Goal: Check status: Check status

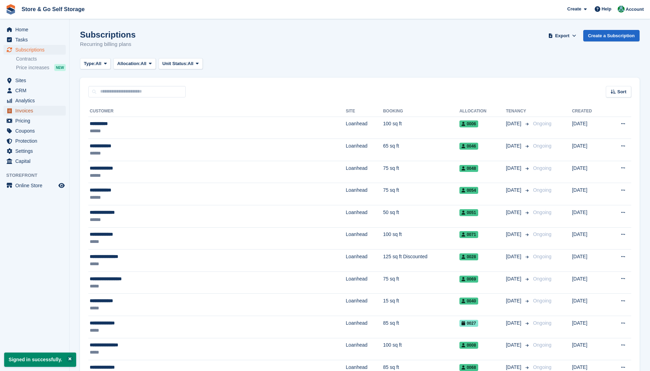
click at [31, 112] on span "Invoices" at bounding box center [36, 111] width 42 height 10
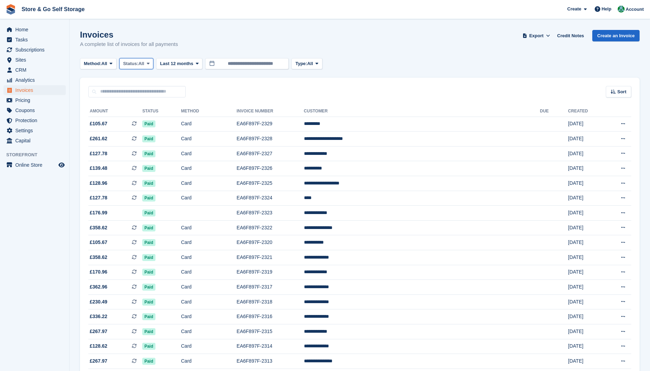
click at [136, 69] on button "Status: All" at bounding box center [136, 63] width 34 height 11
click at [139, 115] on link "Open" at bounding box center [152, 117] width 61 height 13
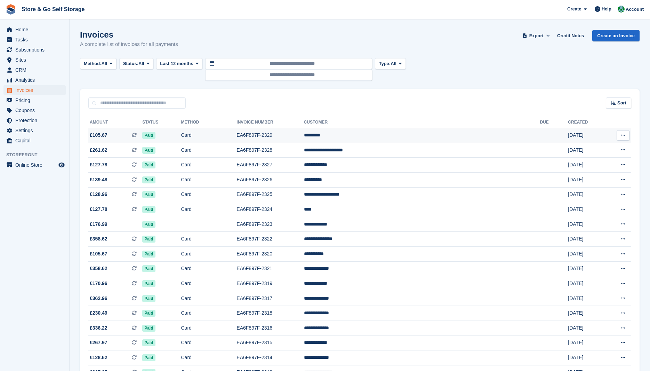
click at [181, 132] on td "Paid" at bounding box center [161, 135] width 39 height 15
